Goal: Task Accomplishment & Management: Manage account settings

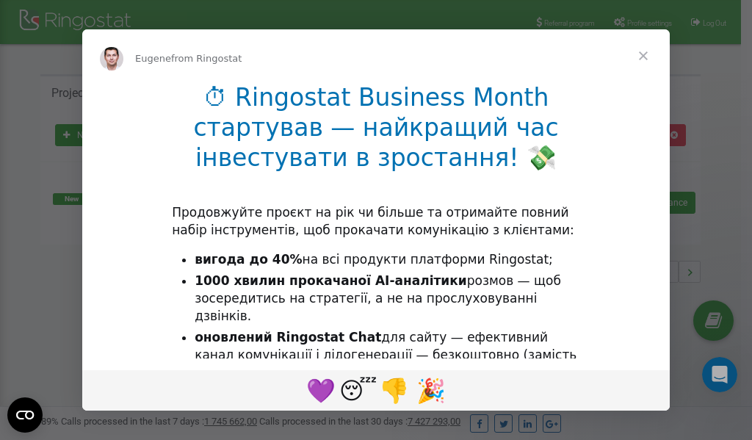
click at [307, 305] on li "1000 хвилин прокачаної AI-аналітики розмов — щоб зосередитись на стратегії, а н…" at bounding box center [388, 298] width 386 height 53
click at [632, 26] on div "Intercom messenger" at bounding box center [376, 220] width 752 height 440
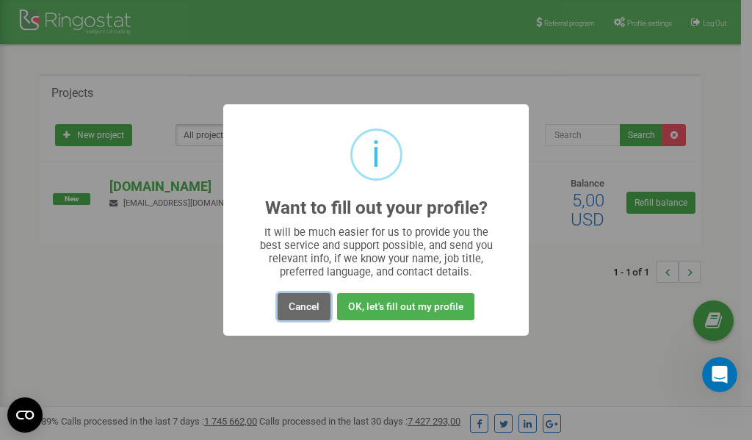
click at [303, 305] on button "Cancel" at bounding box center [304, 306] width 53 height 27
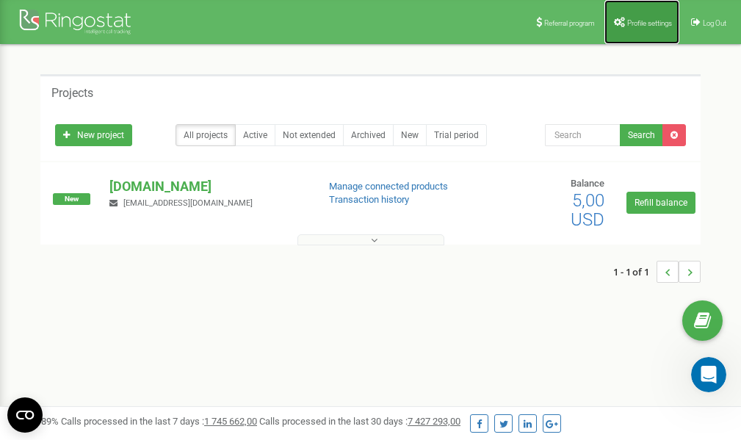
click at [648, 26] on span "Profile settings" at bounding box center [649, 23] width 45 height 8
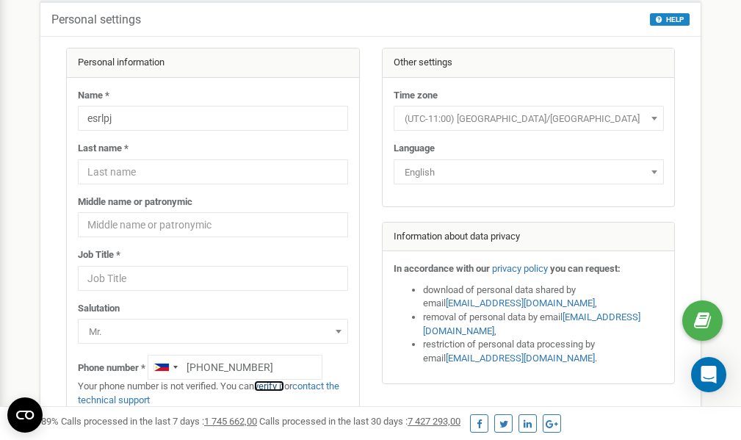
click at [278, 386] on link "verify it" at bounding box center [269, 385] width 30 height 11
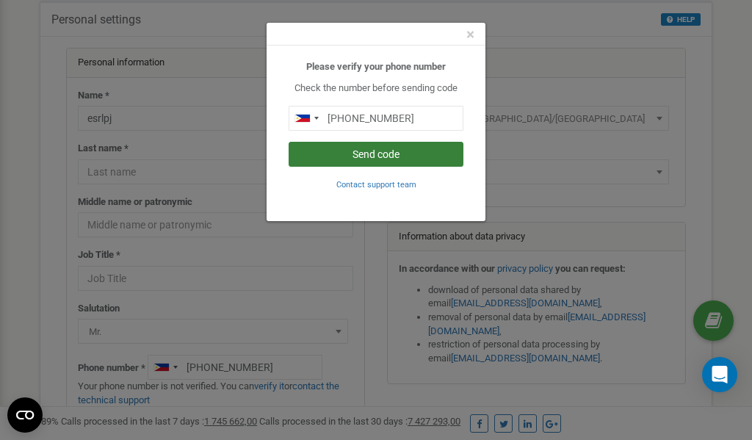
click at [389, 158] on button "Send code" at bounding box center [376, 154] width 175 height 25
